Goal: Task Accomplishment & Management: Manage account settings

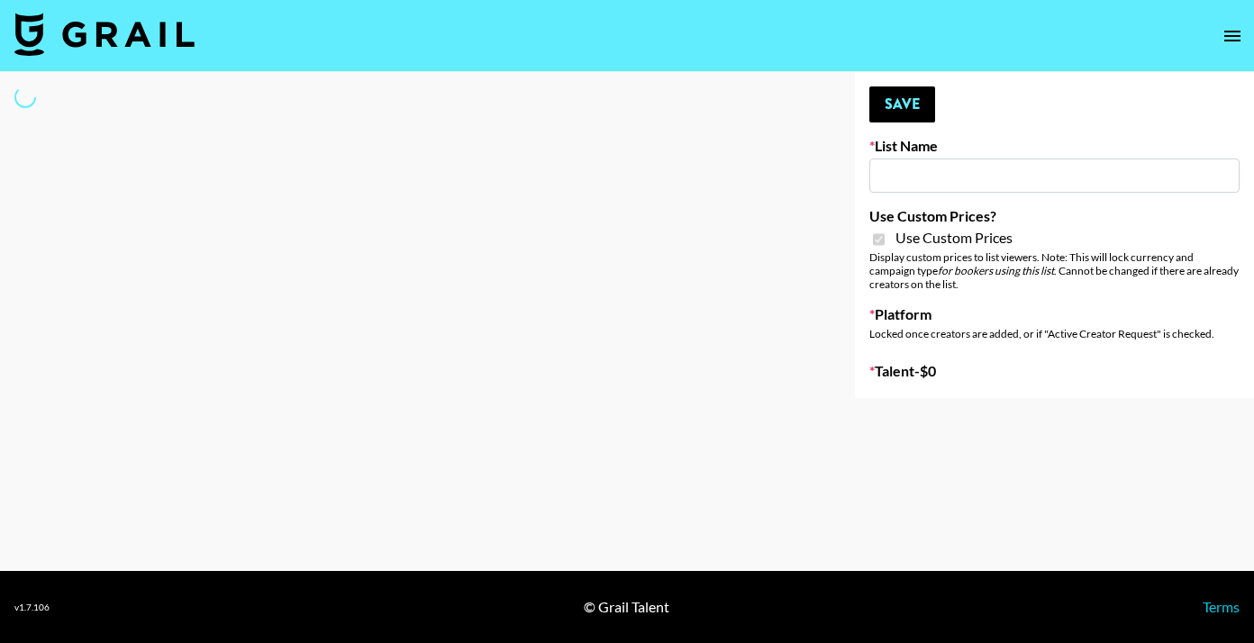
type input "HaruHaru Wonder 15/10"
checkbox input "true"
select select "Brand"
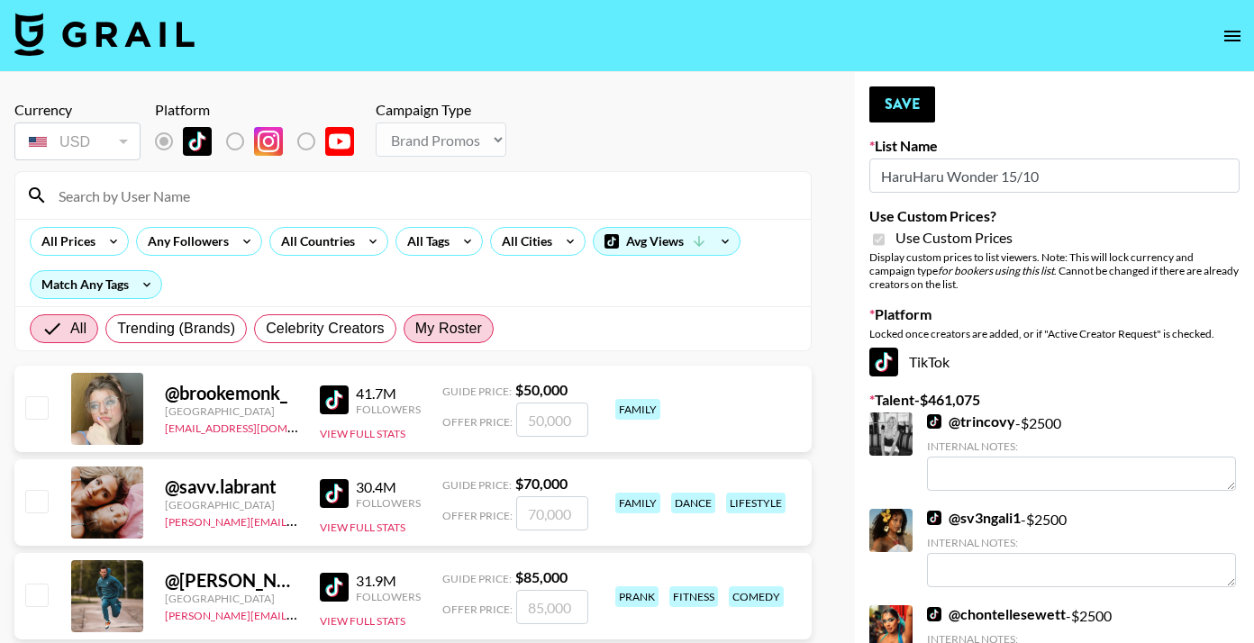
click at [448, 331] on span "My Roster" at bounding box center [448, 329] width 67 height 22
click at [415, 329] on input "My Roster" at bounding box center [415, 329] width 0 height 0
radio input "true"
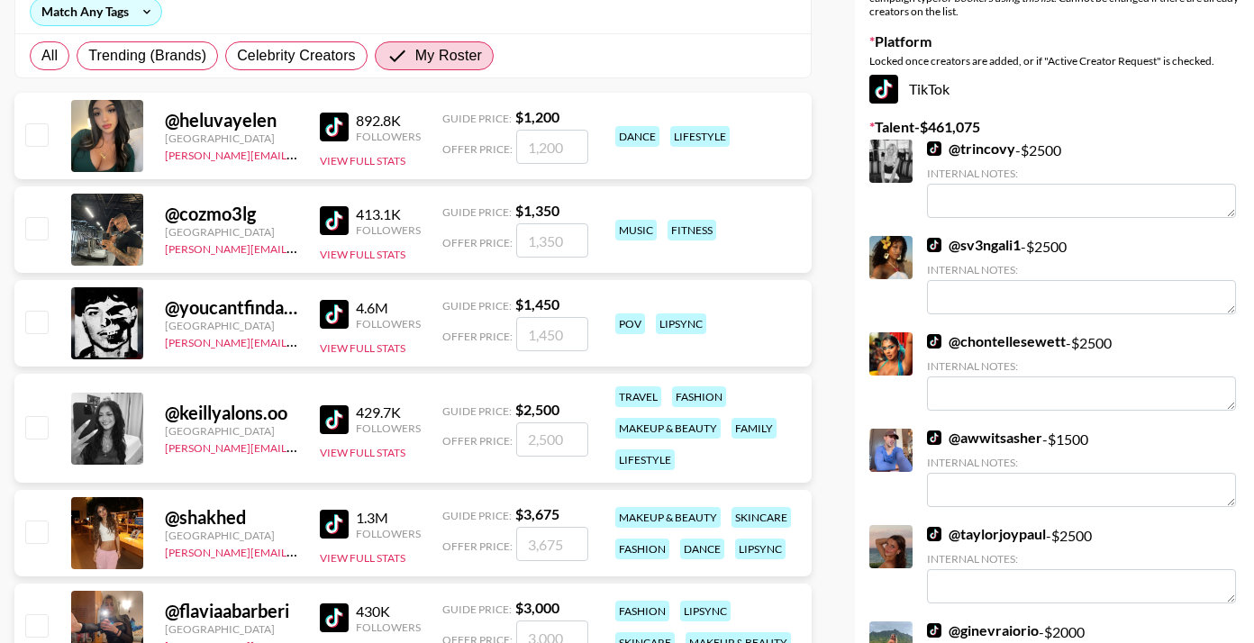
scroll to position [363, 0]
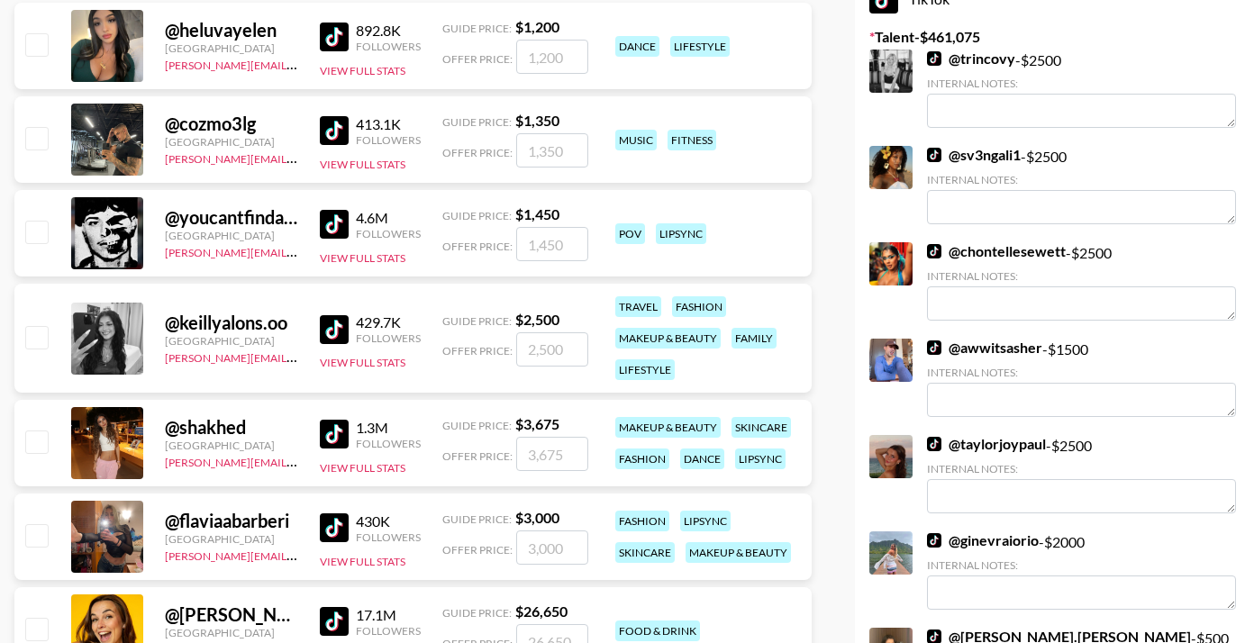
click at [38, 444] on input "checkbox" at bounding box center [36, 441] width 22 height 22
checkbox input "true"
type input "3675"
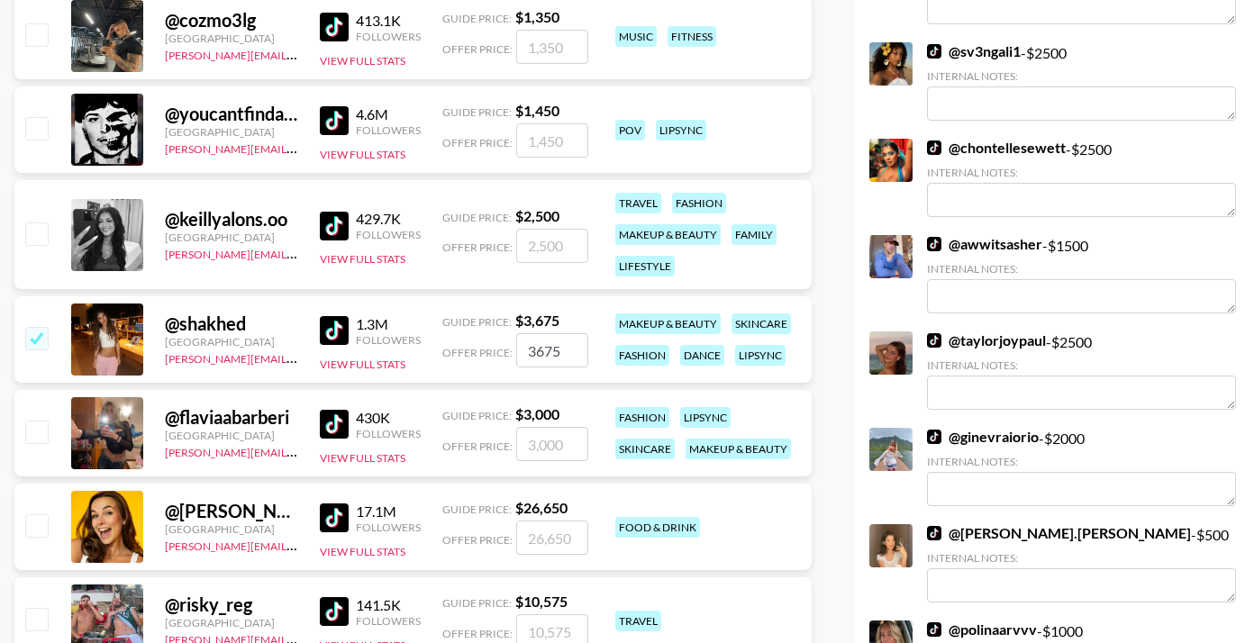
click at [30, 430] on input "checkbox" at bounding box center [36, 432] width 22 height 22
checkbox input "true"
type input "3000"
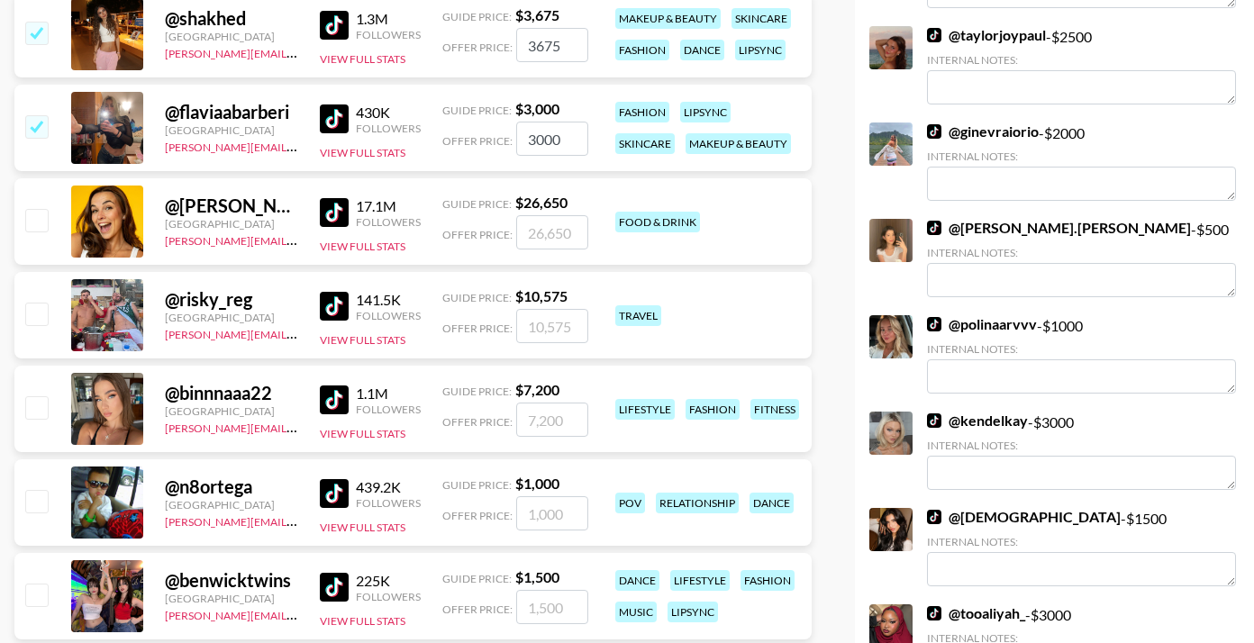
scroll to position [790, 0]
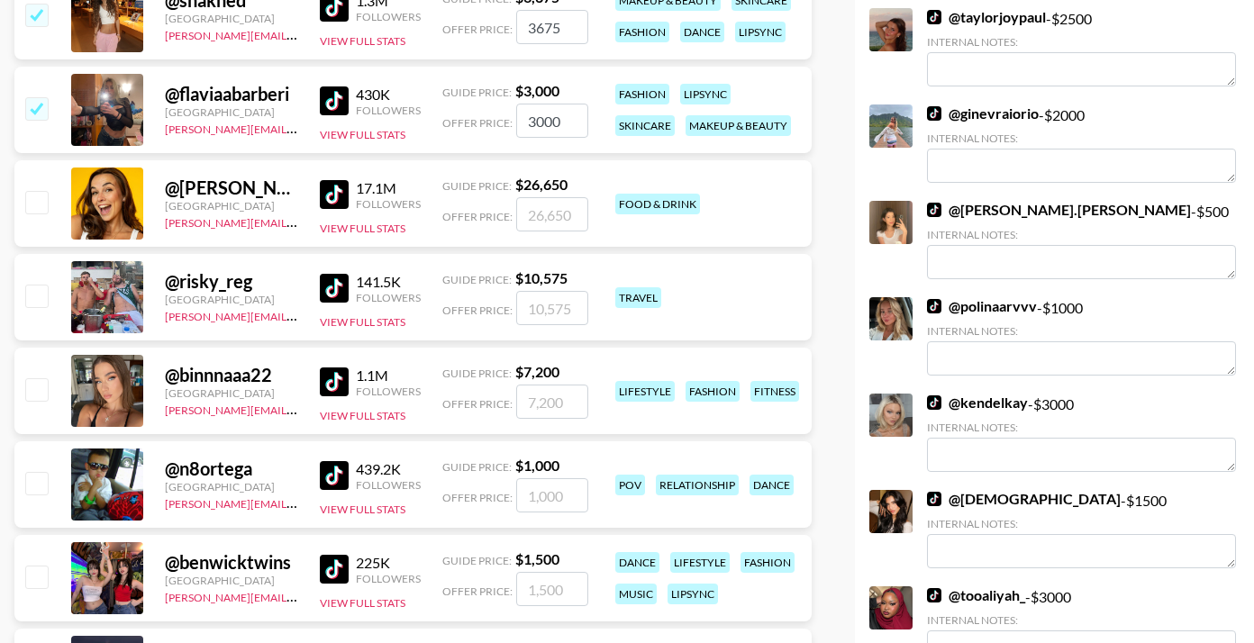
click at [34, 391] on input "checkbox" at bounding box center [36, 389] width 22 height 22
checkbox input "true"
type input "7200"
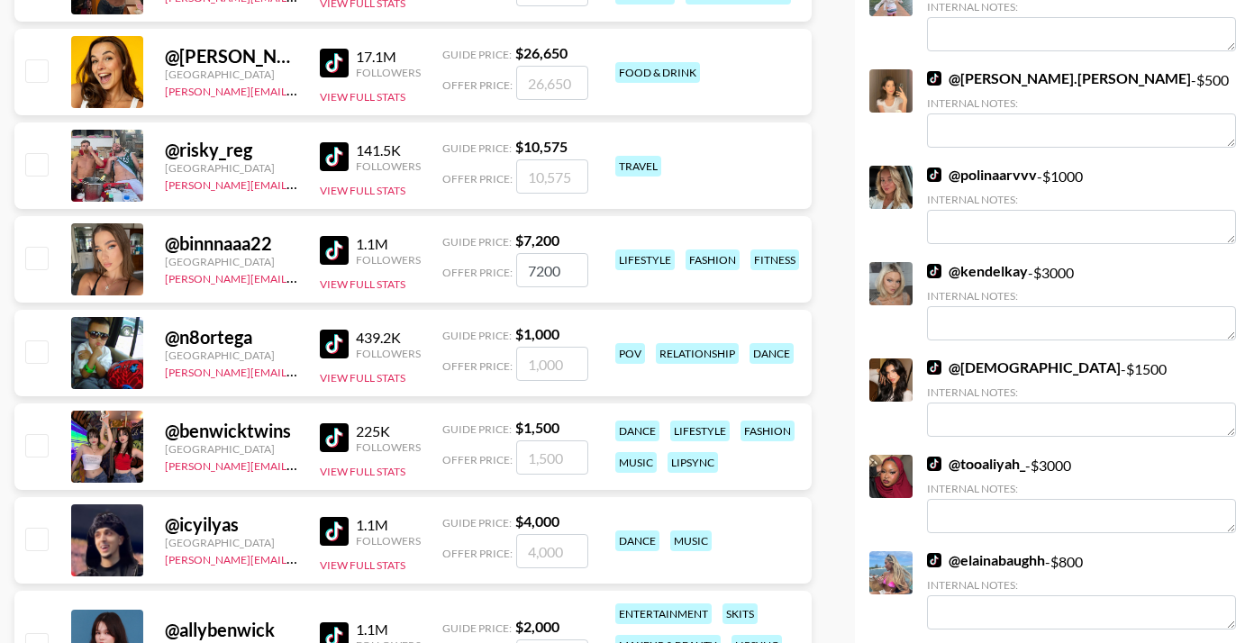
type textarea "Has worked with [PERSON_NAME] in the past."
checkbox input "false"
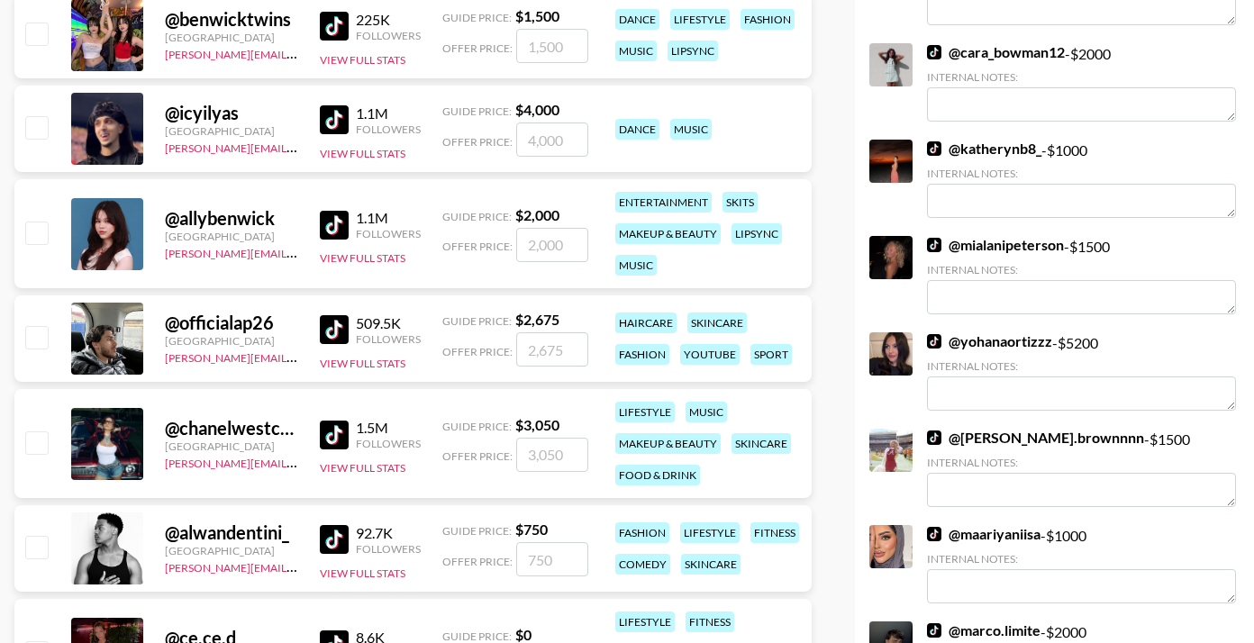
scroll to position [1334, 0]
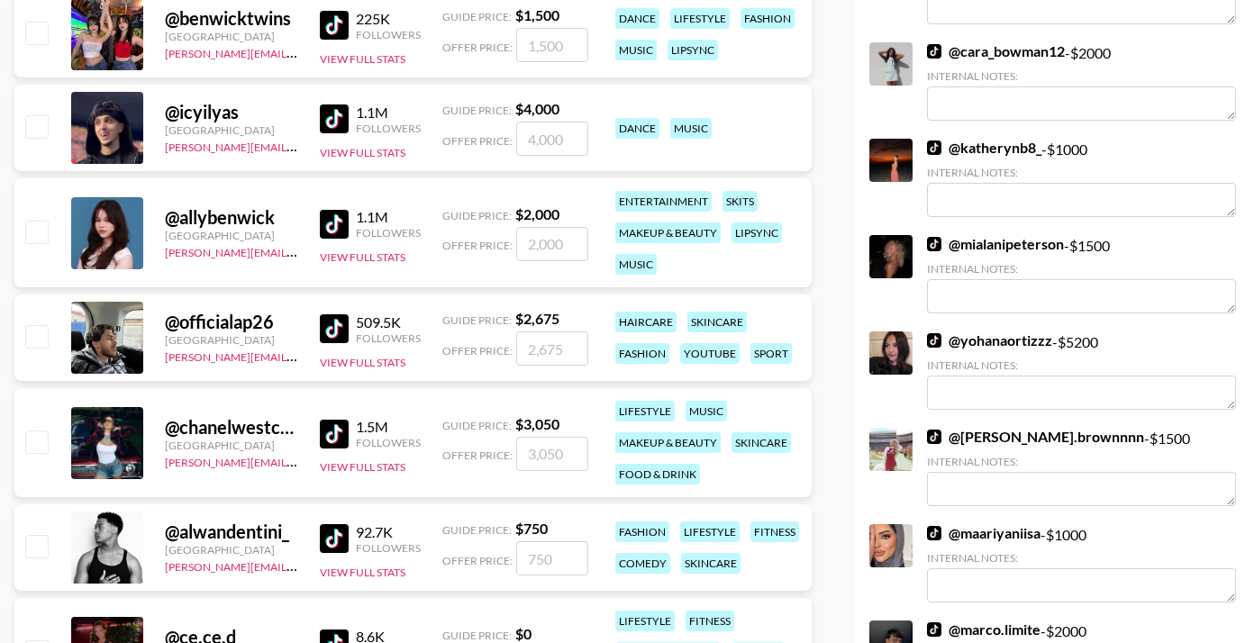
click at [31, 447] on input "checkbox" at bounding box center [36, 441] width 22 height 22
checkbox input "true"
type input "3050"
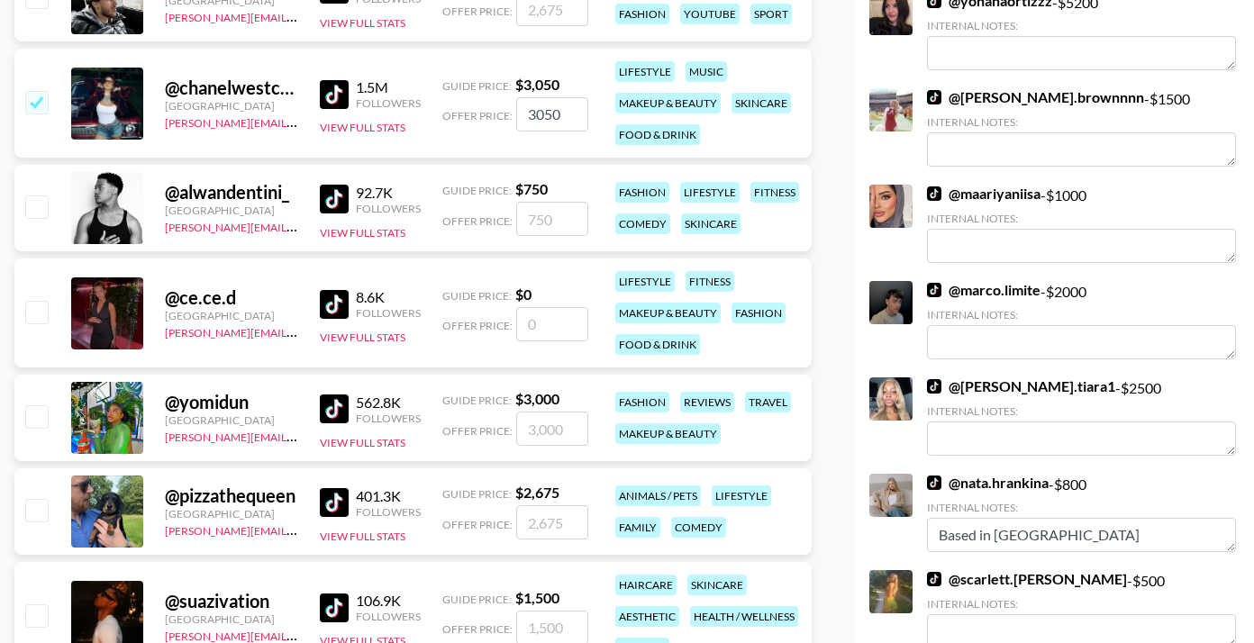
scroll to position [1674, 0]
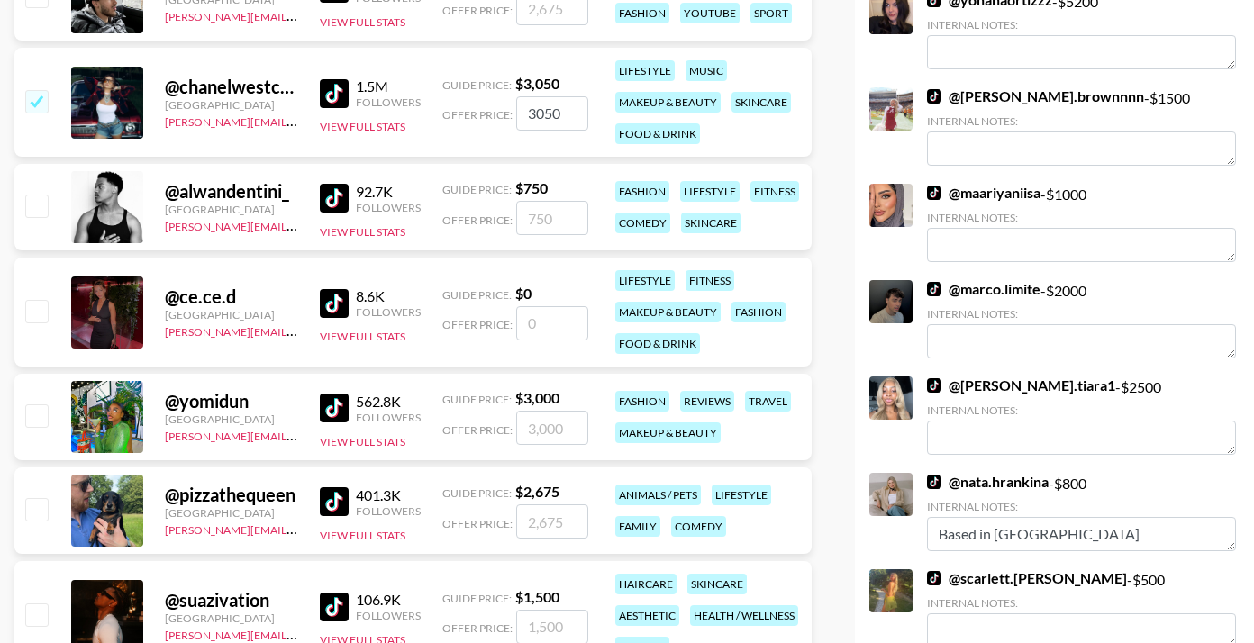
click at [38, 420] on input "checkbox" at bounding box center [36, 415] width 22 height 22
checkbox input "true"
type input "3000"
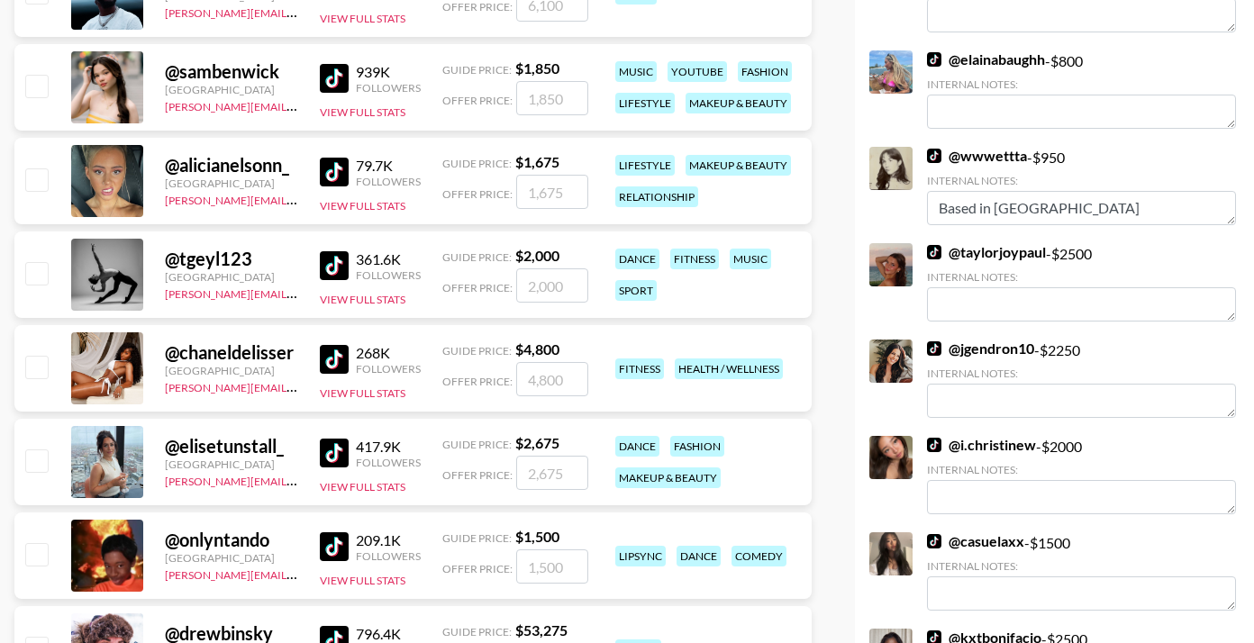
scroll to position [3737, 0]
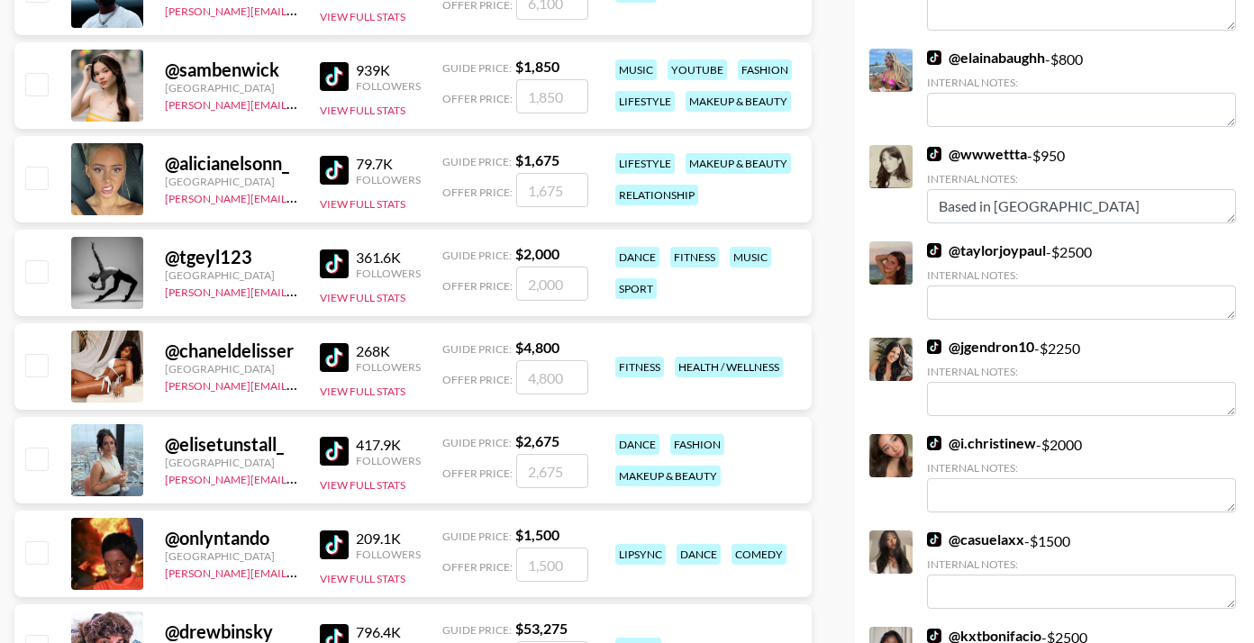
click at [31, 450] on input "checkbox" at bounding box center [36, 459] width 22 height 22
checkbox input "true"
type input "2675"
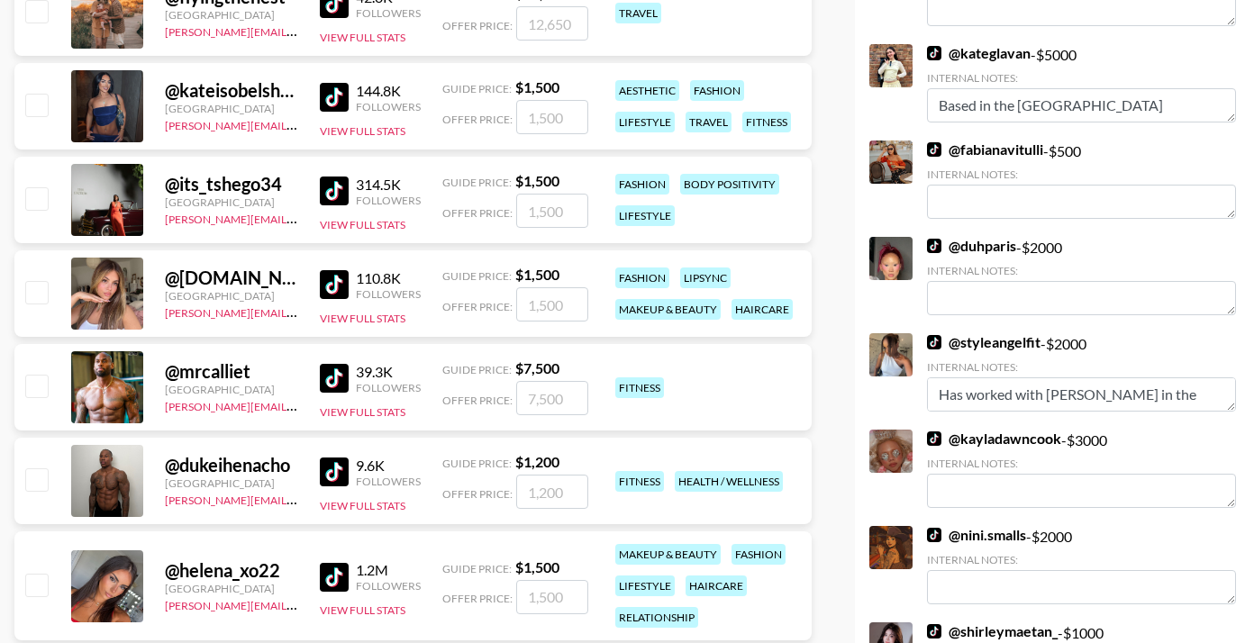
scroll to position [6055, 0]
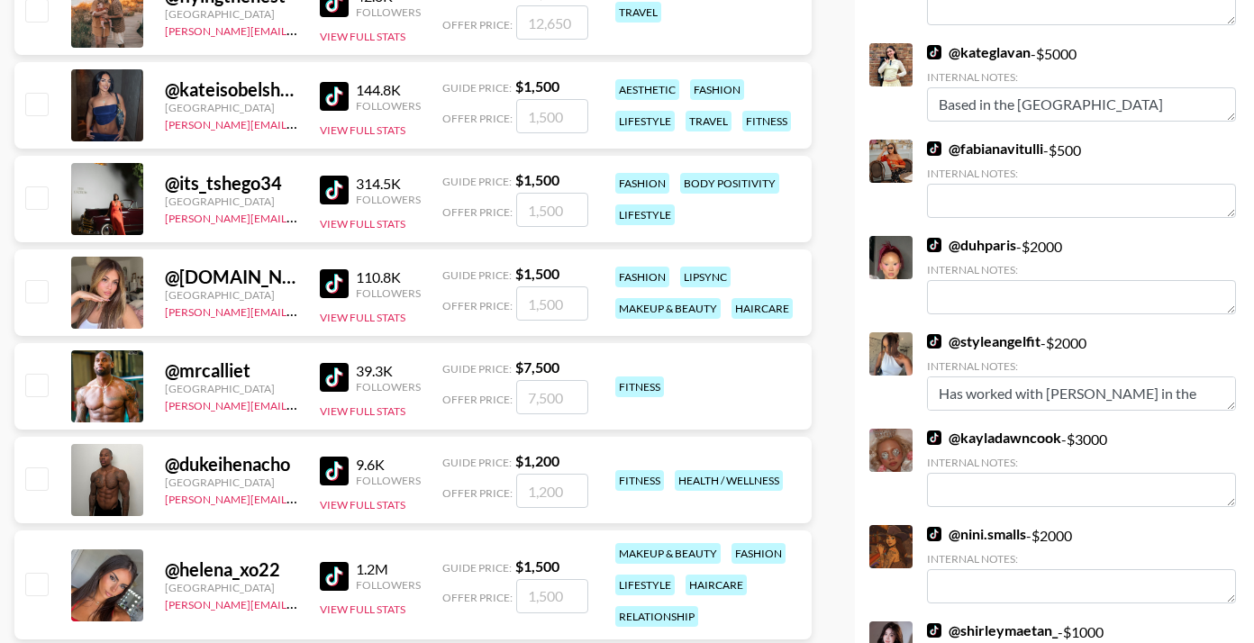
click at [33, 285] on input "checkbox" at bounding box center [36, 291] width 22 height 22
checkbox input "true"
type input "1500"
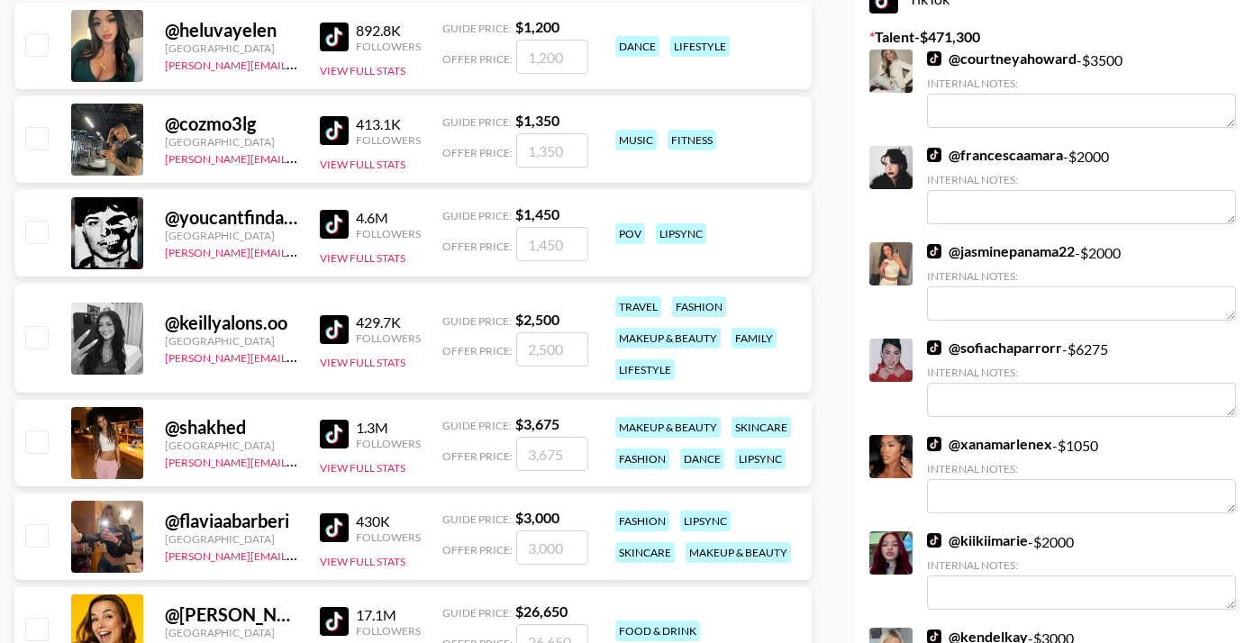
scroll to position [0, 0]
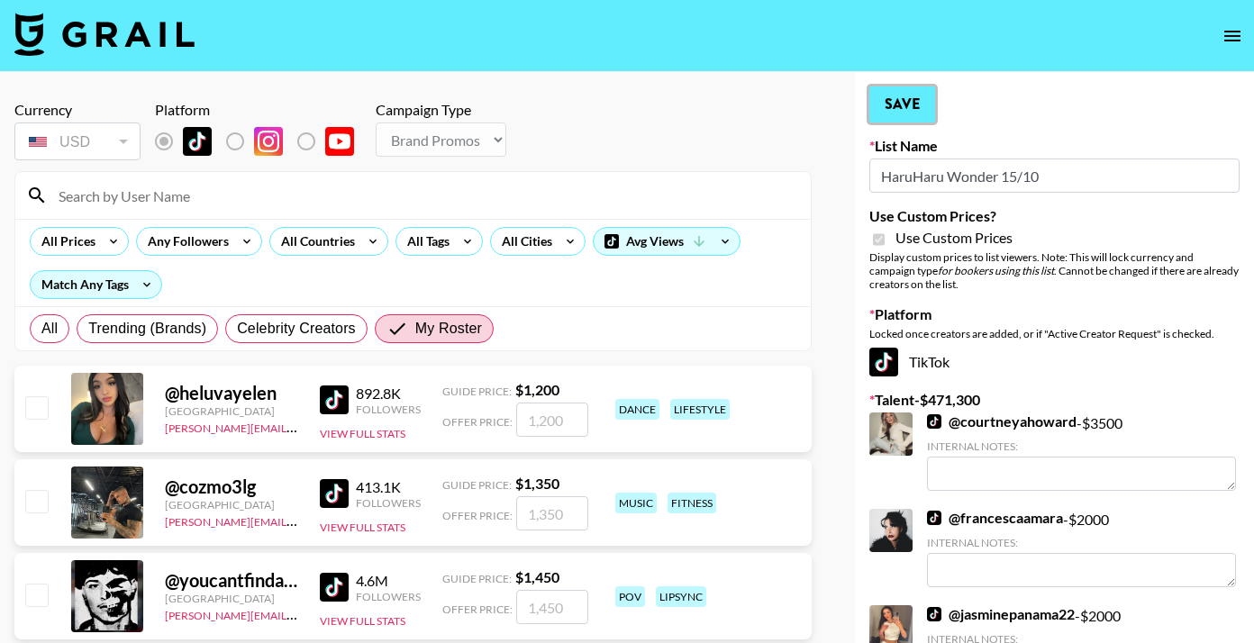
click at [913, 106] on button "Save" at bounding box center [902, 104] width 66 height 36
